Goal: Task Accomplishment & Management: Manage account settings

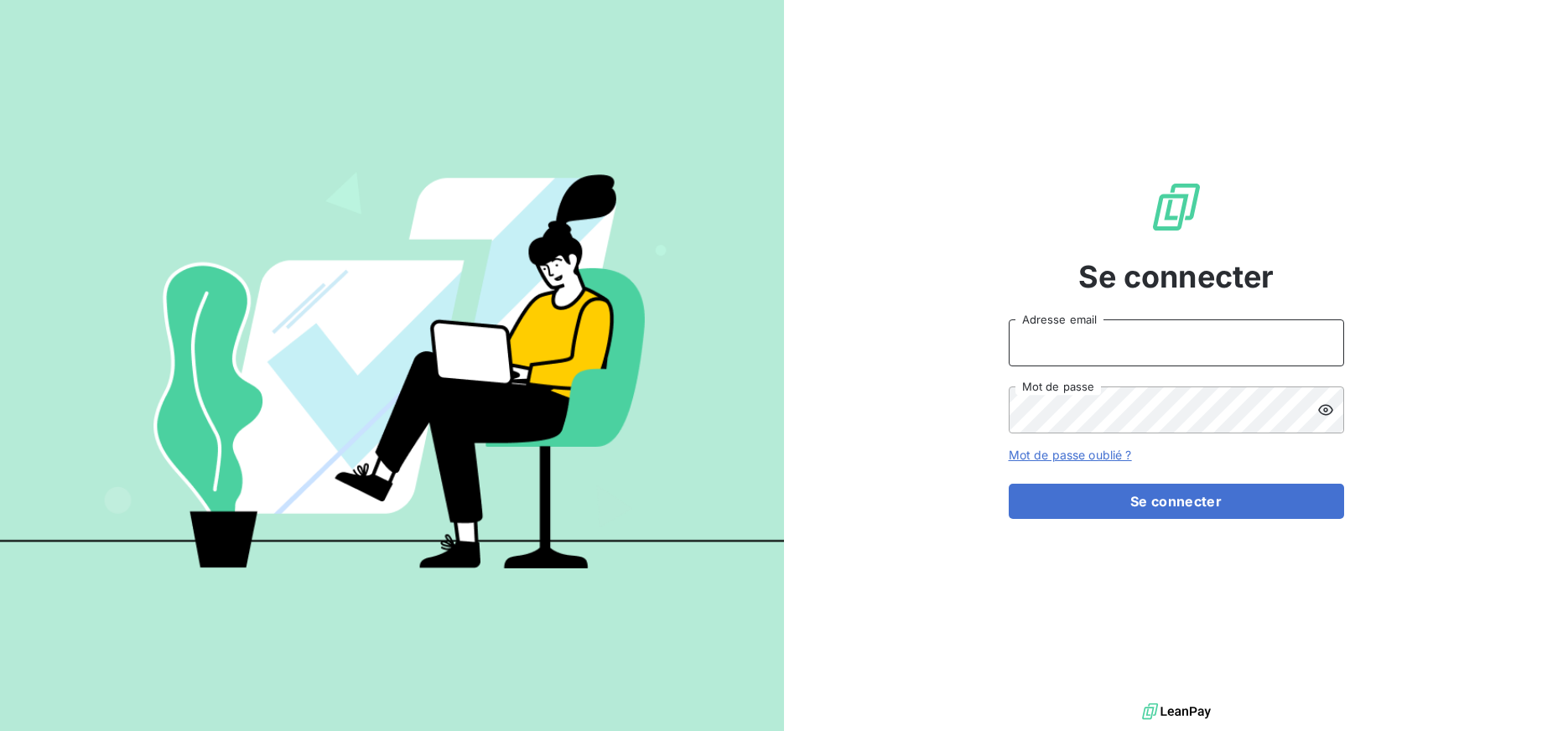
click at [1169, 336] on input "Adresse email" at bounding box center [1176, 342] width 336 height 47
drag, startPoint x: 1066, startPoint y: 343, endPoint x: 1152, endPoint y: 344, distance: 86.0
click at [1152, 344] on input "admin@3dcelo" at bounding box center [1176, 342] width 336 height 47
type input "admin@kiloutou"
click at [1008, 484] on button "Se connecter" at bounding box center [1176, 502] width 336 height 36
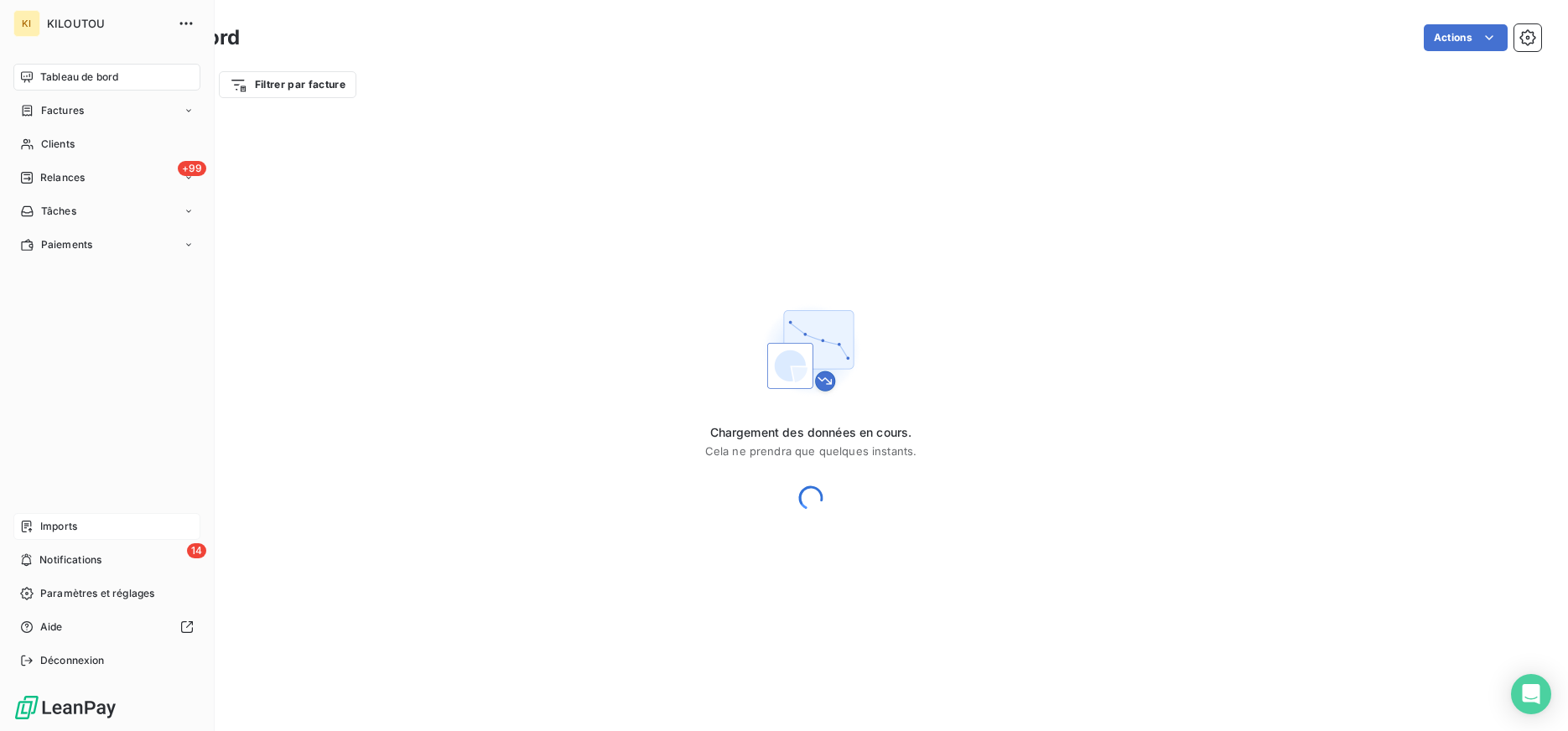
click at [16, 526] on div "Imports" at bounding box center [106, 526] width 187 height 27
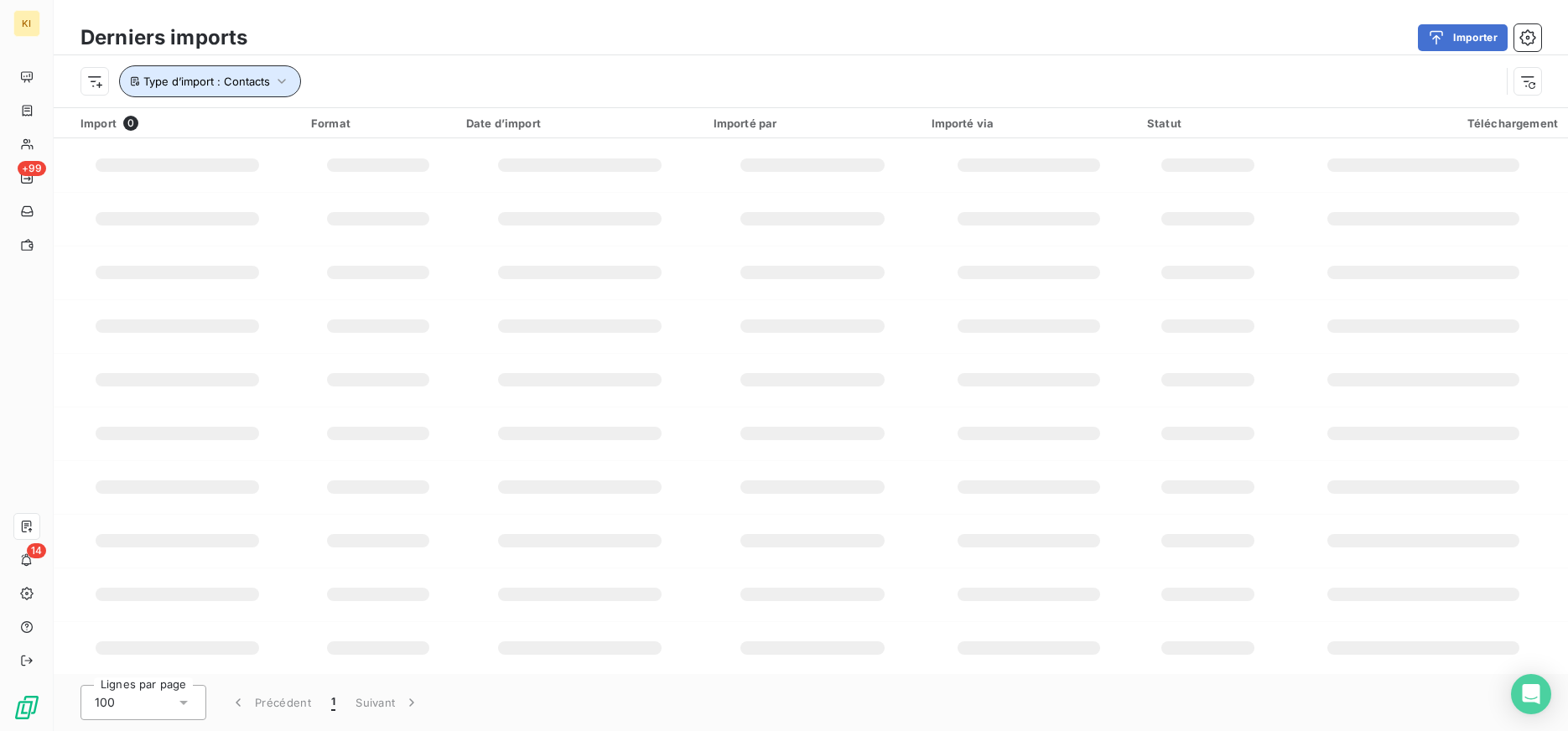
click at [274, 90] on button "Type d’import : Contacts" at bounding box center [209, 81] width 182 height 32
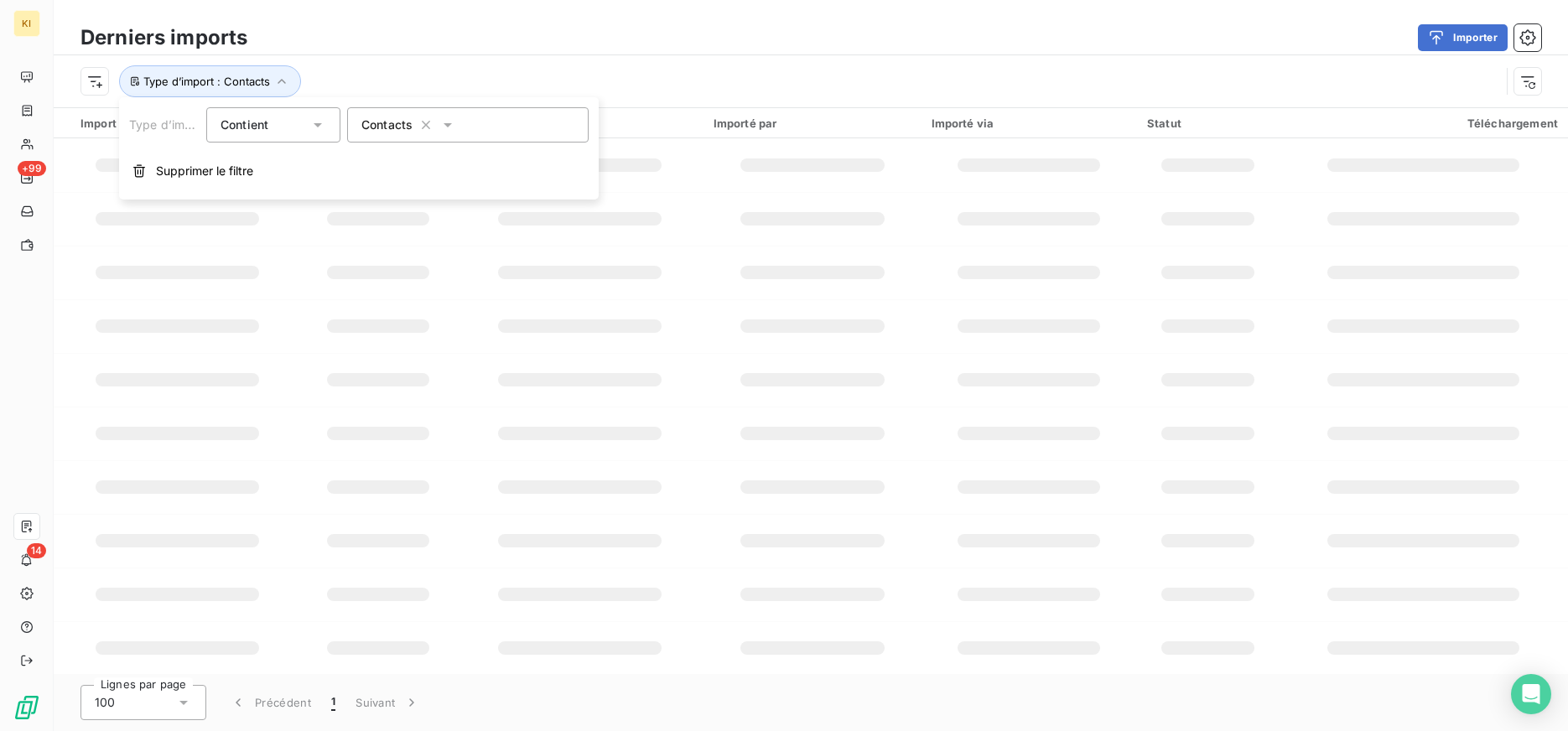
click at [397, 129] on span "Contacts" at bounding box center [387, 124] width 51 height 17
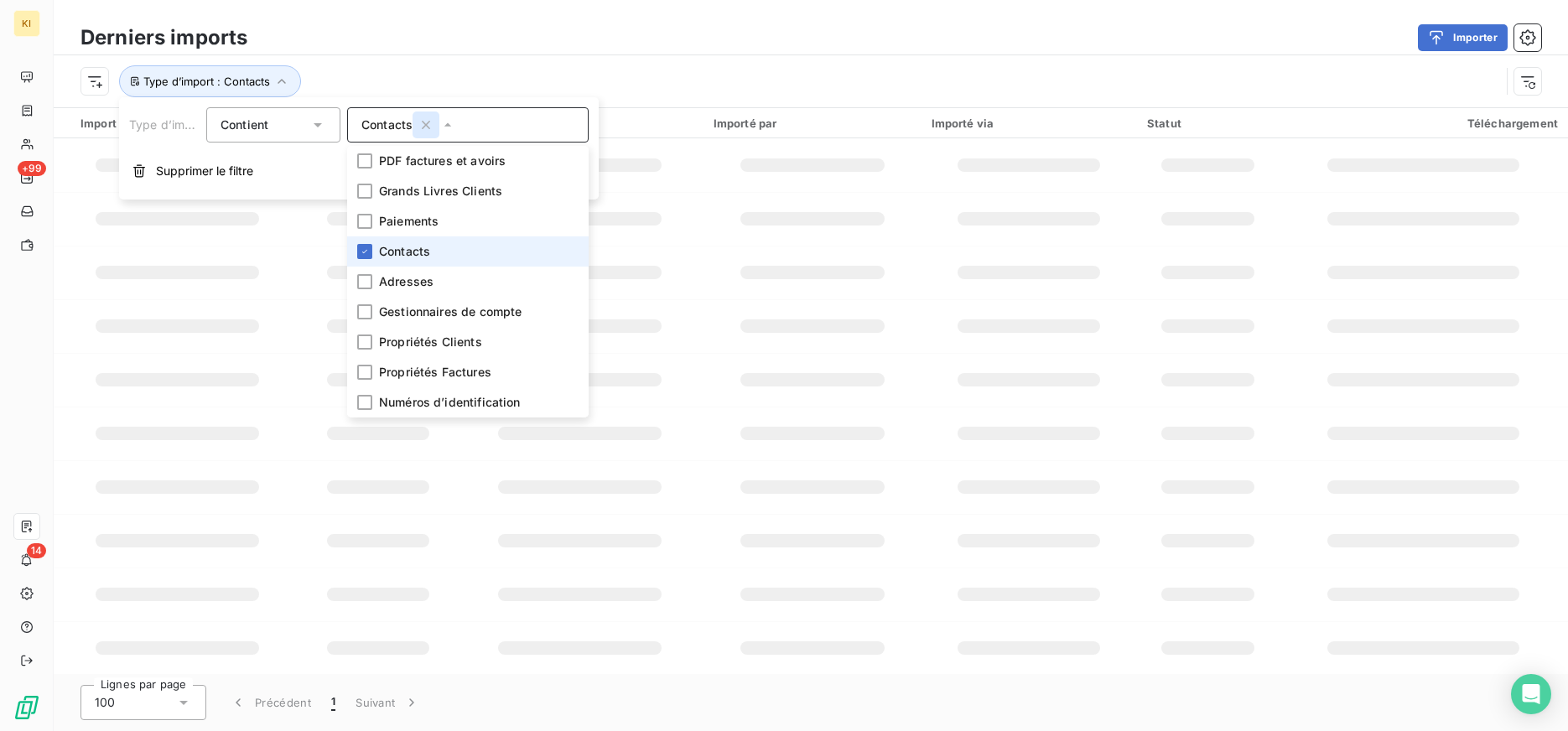
click at [424, 124] on icon "button" at bounding box center [426, 125] width 9 height 9
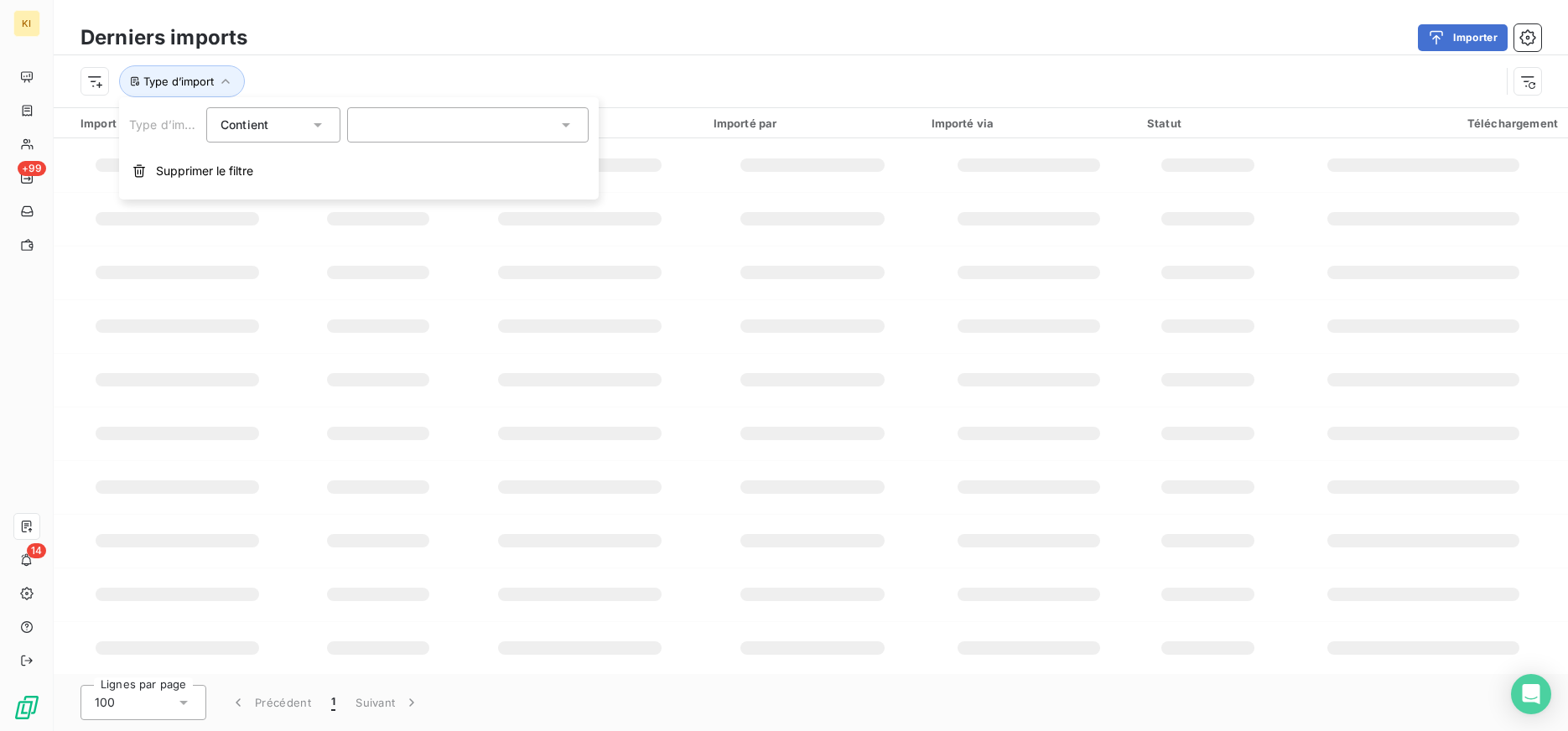
click at [424, 124] on div at bounding box center [468, 124] width 242 height 36
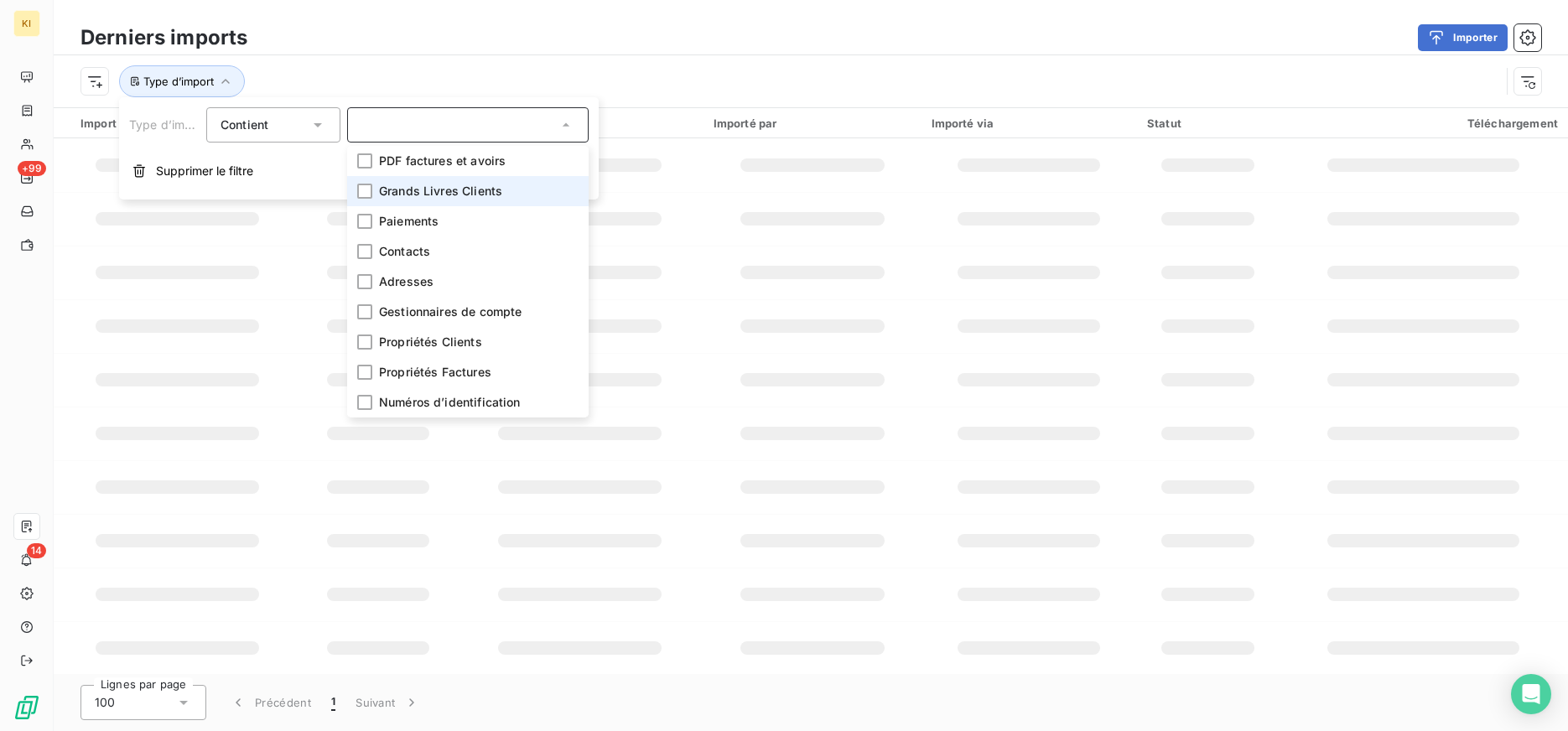
click at [433, 184] on span "Grands Livres Clients" at bounding box center [441, 190] width 123 height 17
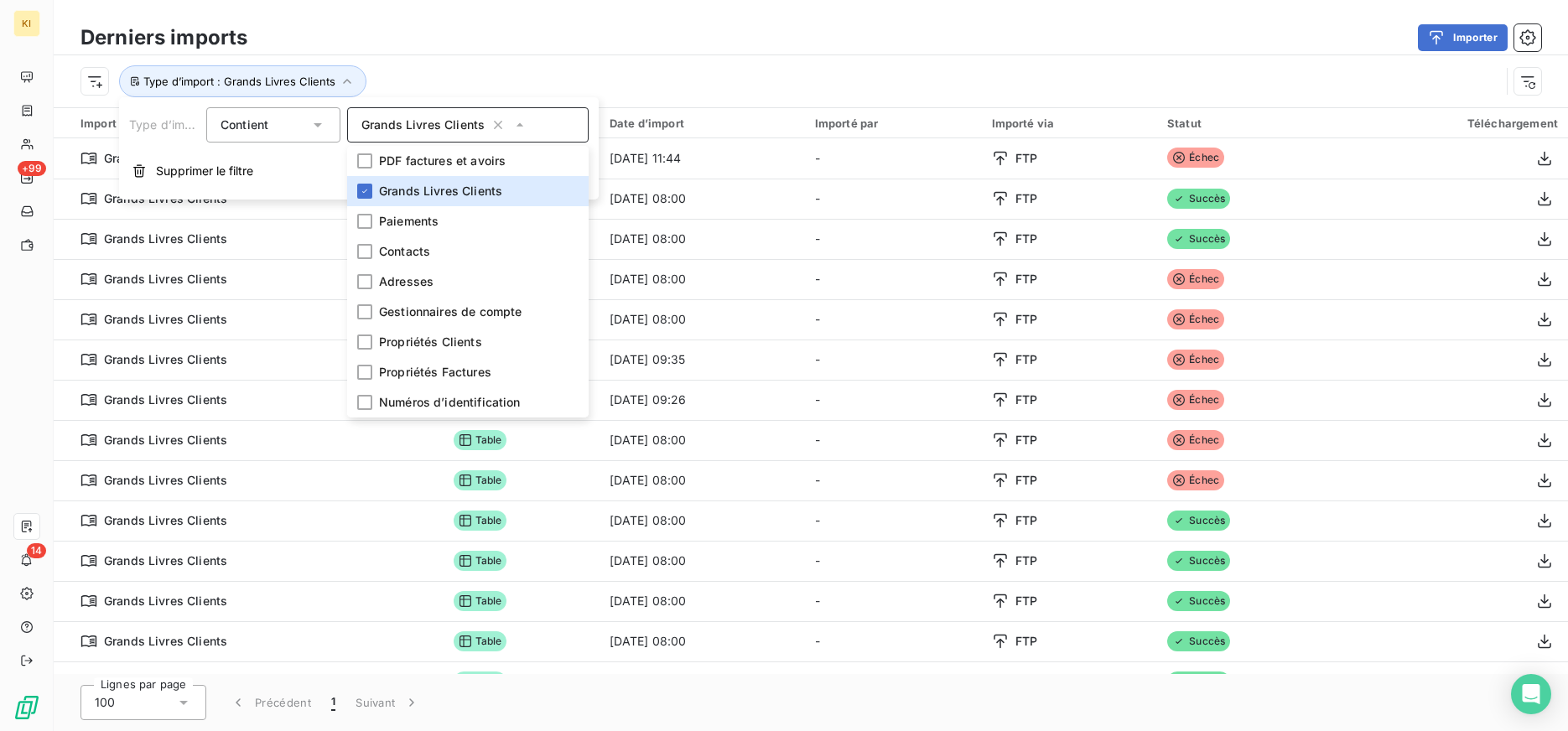
click at [493, 56] on div "Type d’import : Grands Livres Clients" at bounding box center [811, 82] width 1514 height 52
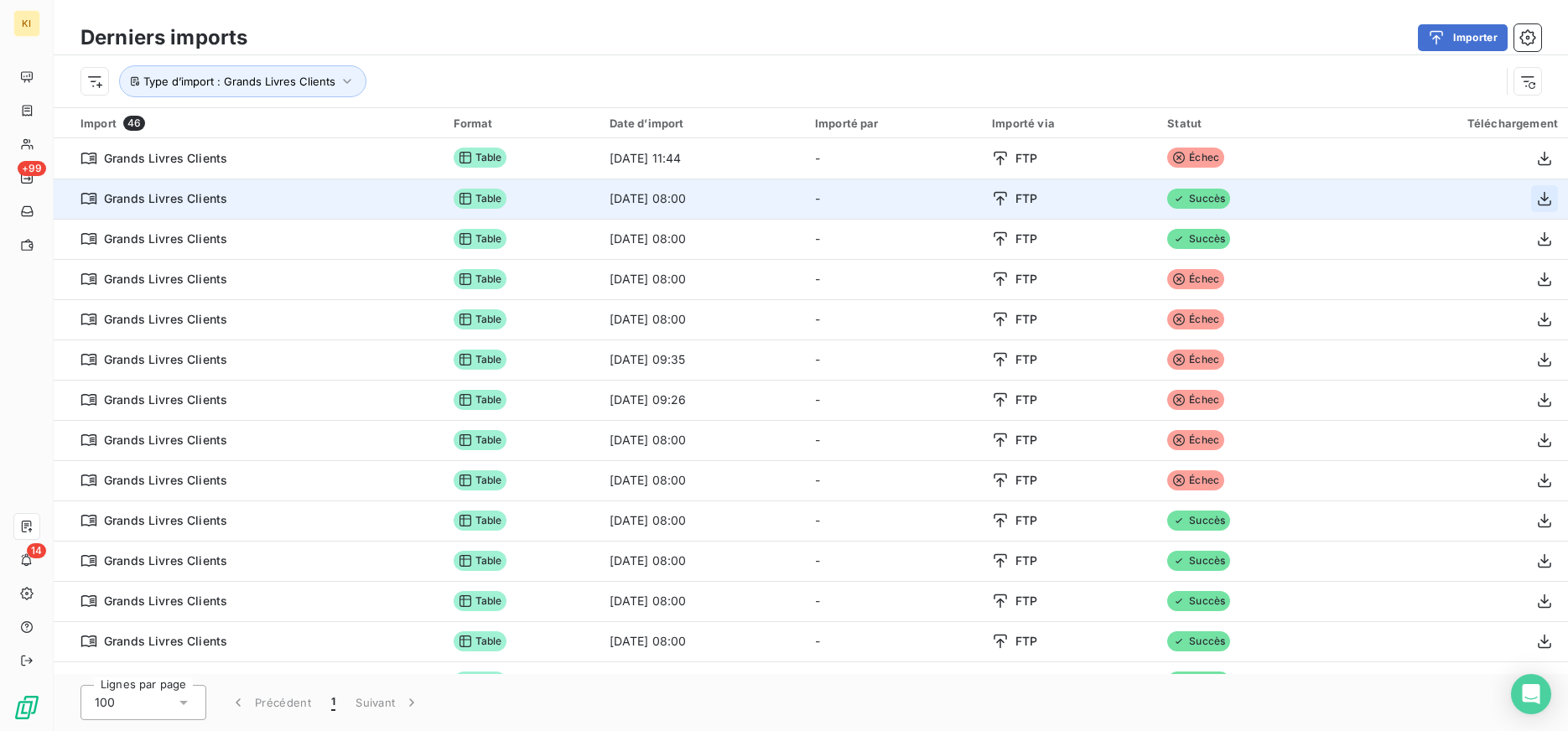
click at [1538, 204] on icon "button" at bounding box center [1544, 198] width 17 height 17
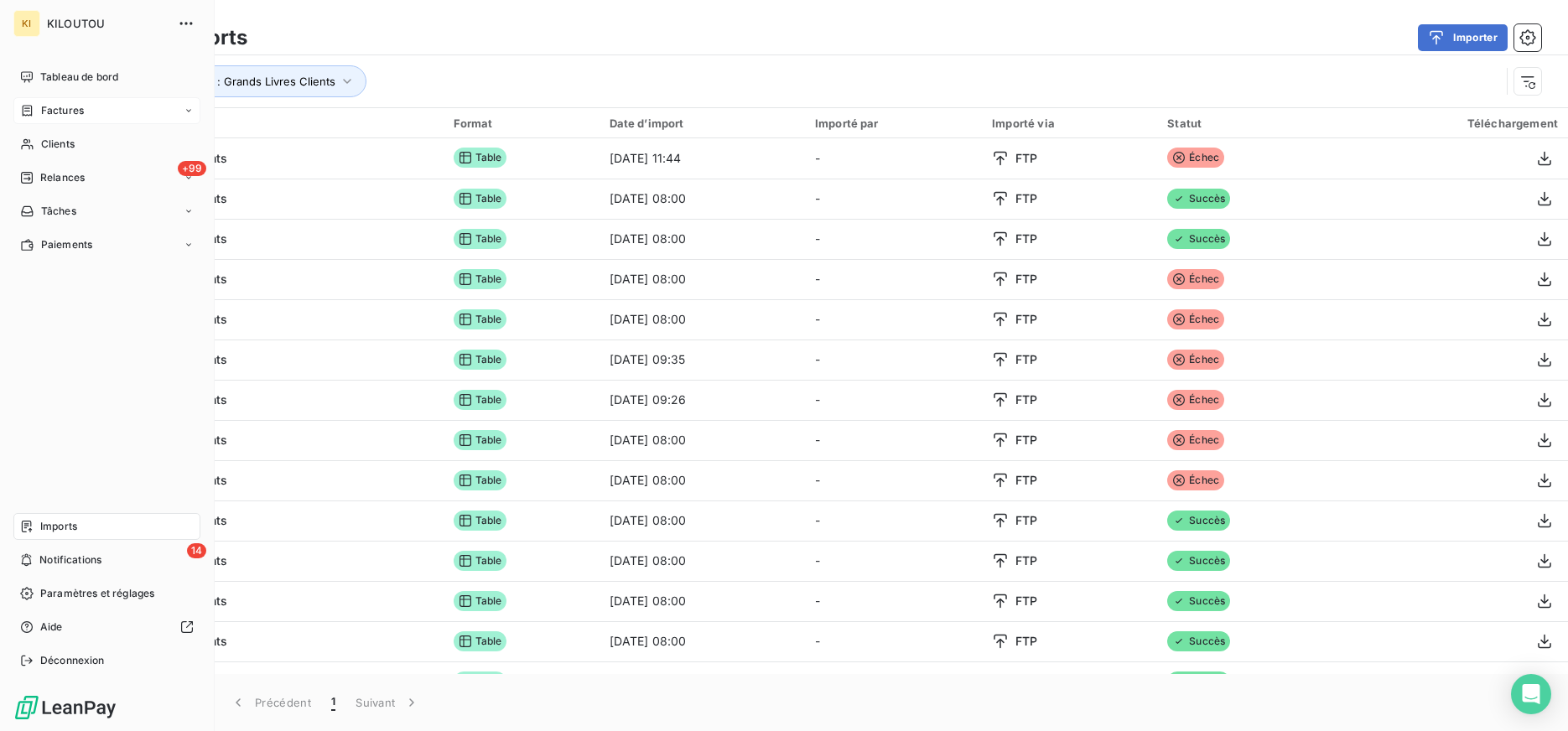
click at [42, 113] on span "Factures" at bounding box center [62, 110] width 43 height 15
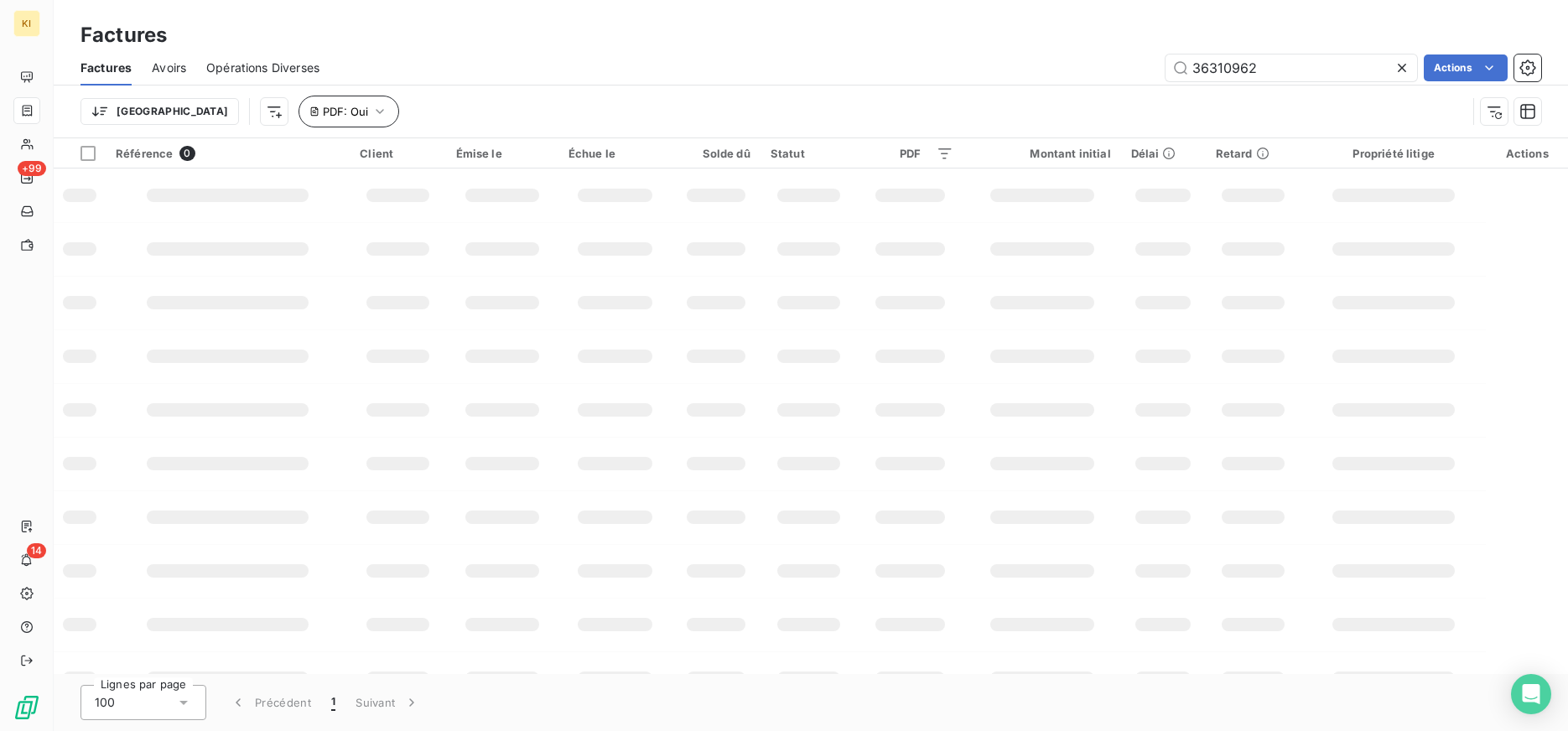
type input "36310962"
click at [322, 116] on span "PDF : Oui" at bounding box center [345, 111] width 45 height 13
click at [286, 198] on span "Supprimer le filtre" at bounding box center [297, 201] width 97 height 17
click at [472, 81] on div "36310962 Actions" at bounding box center [940, 68] width 1201 height 27
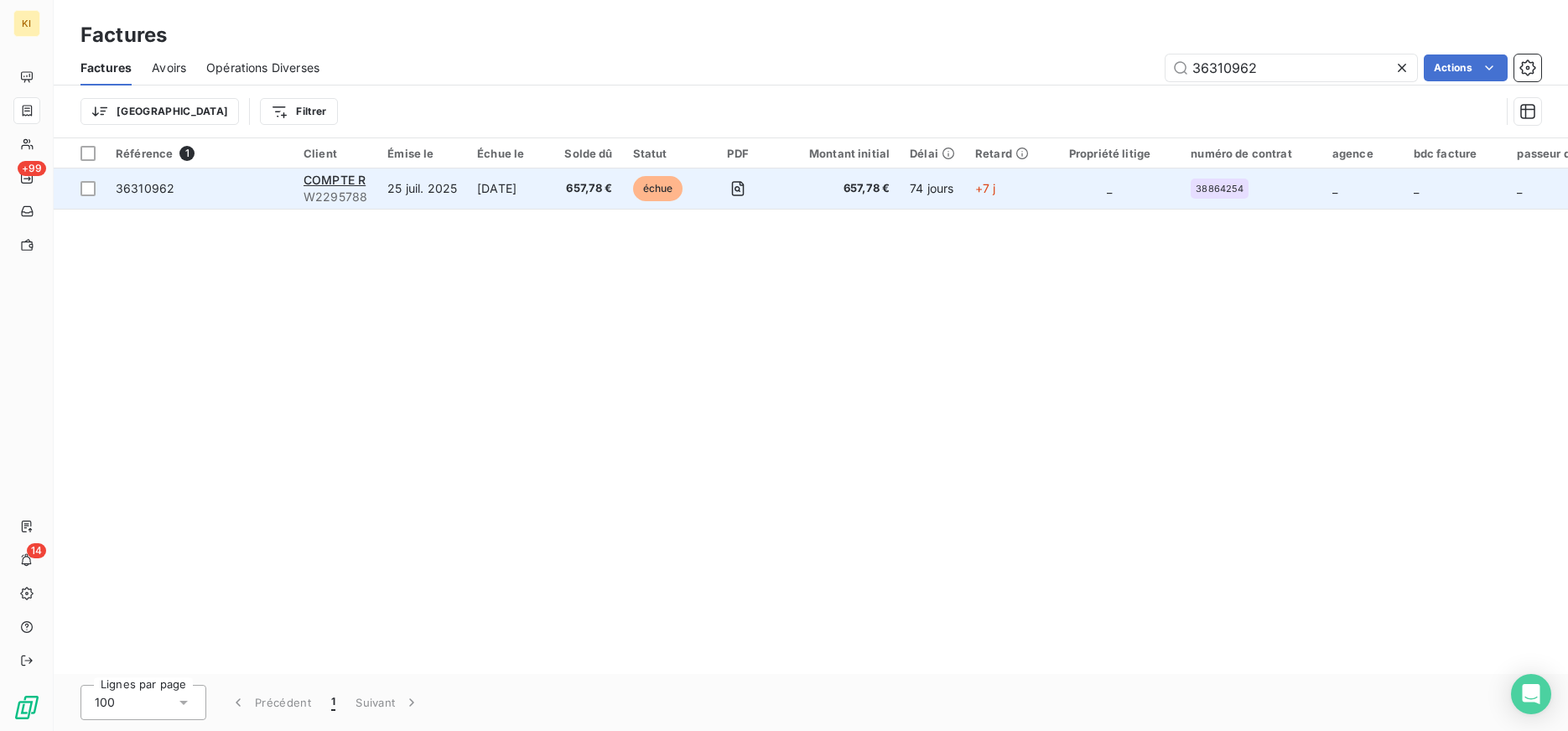
click at [232, 195] on span "36310962" at bounding box center [199, 188] width 168 height 17
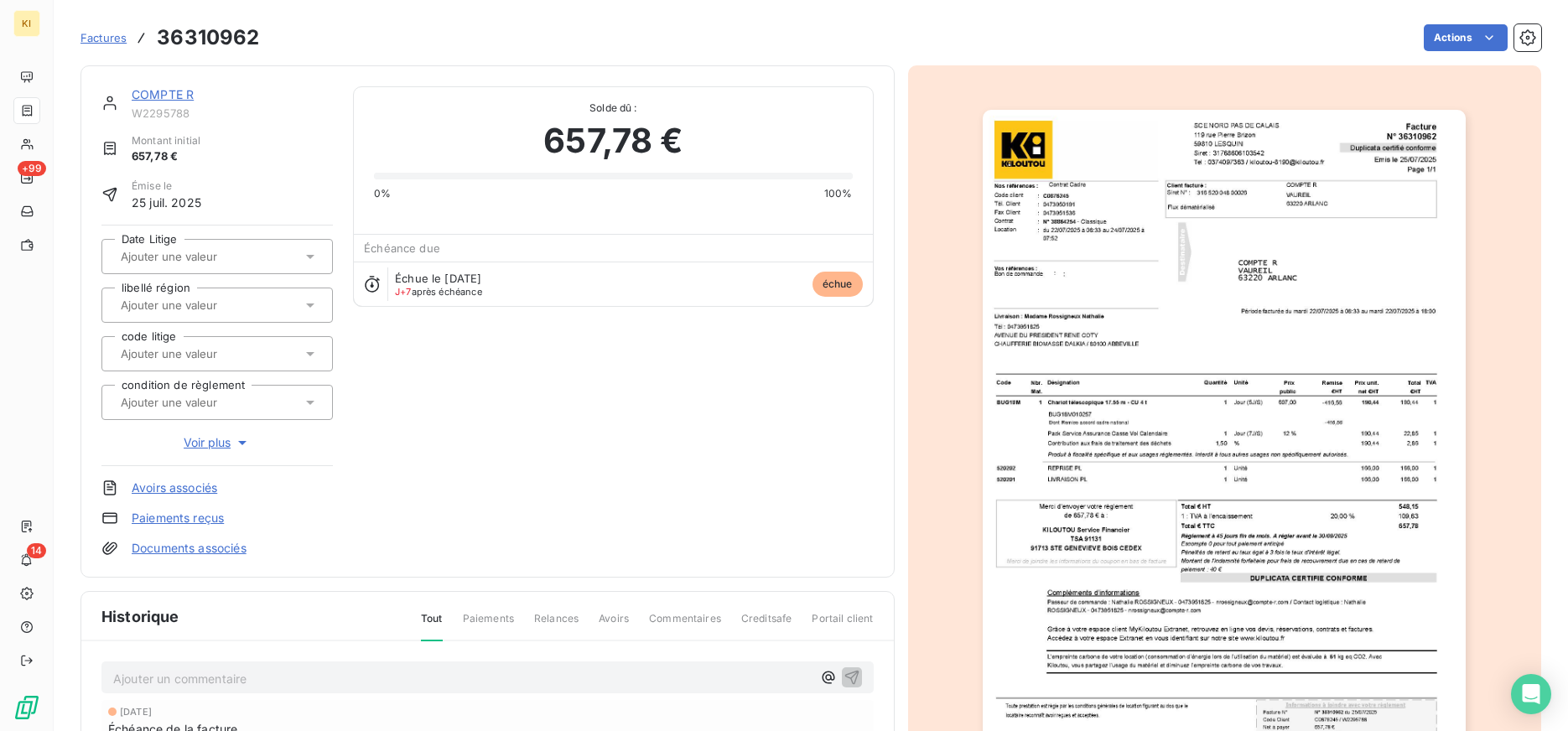
click at [223, 440] on span "Voir plus" at bounding box center [216, 442] width 67 height 17
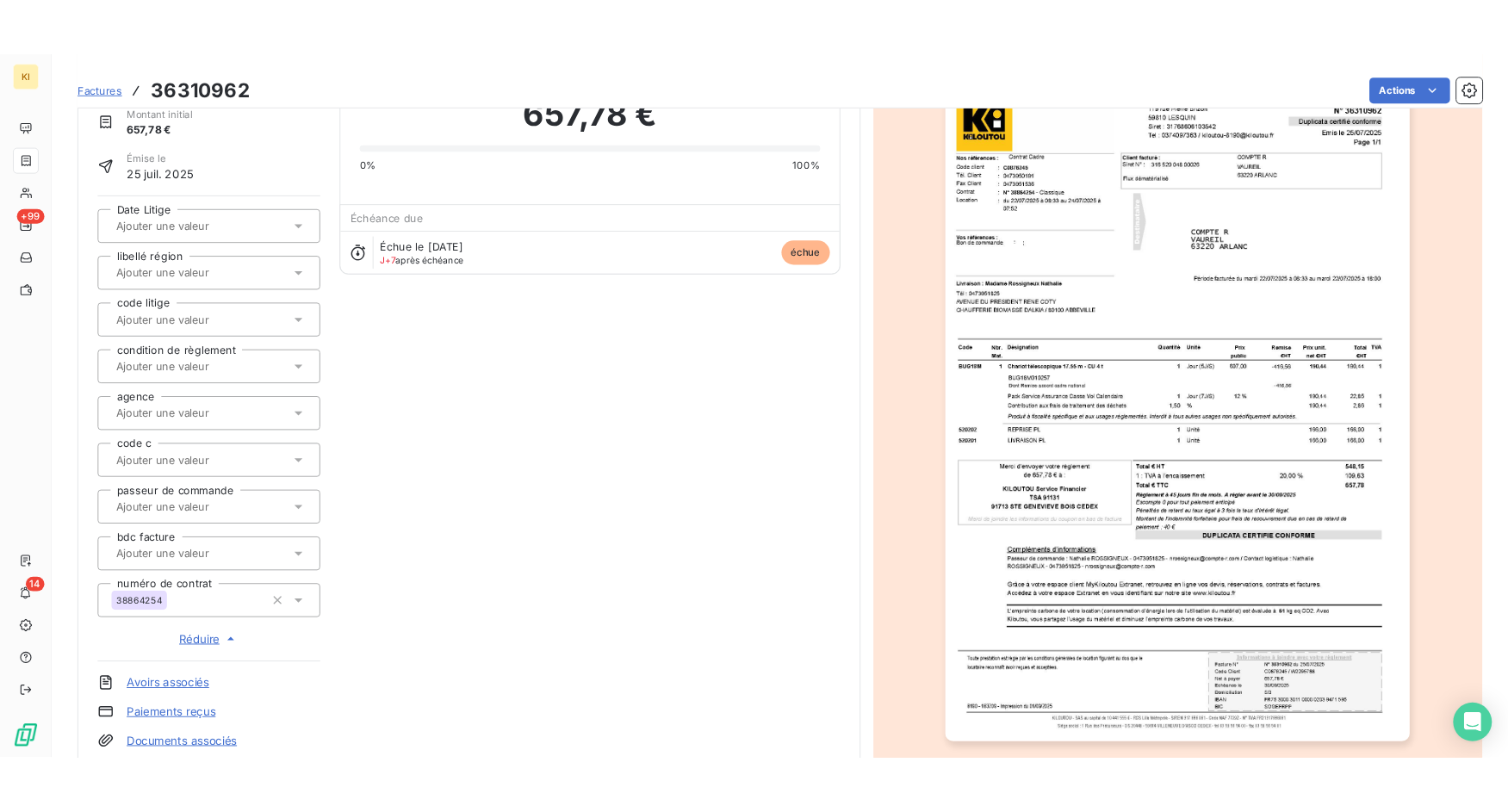
scroll to position [94, 0]
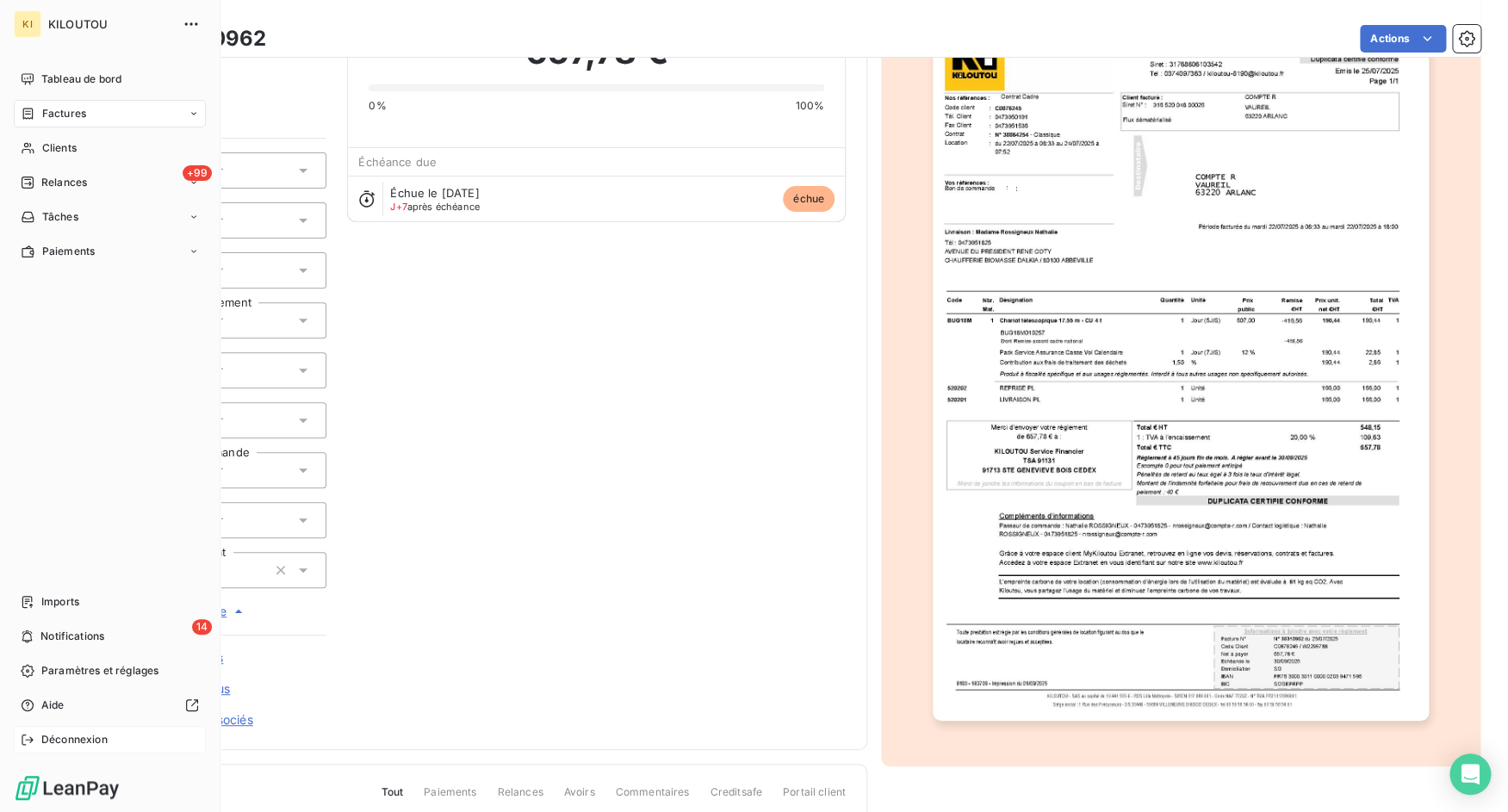
click at [38, 747] on div "Déconnexion" at bounding box center [109, 739] width 192 height 28
